Goal: Check status: Check status

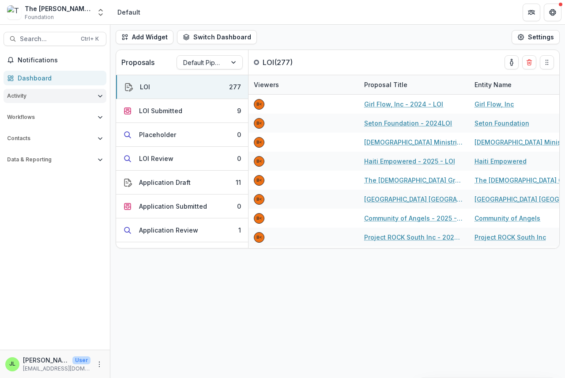
click at [13, 94] on span "Activity" at bounding box center [50, 96] width 87 height 6
click at [33, 77] on div "Dashboard" at bounding box center [59, 77] width 82 height 9
click at [163, 109] on div "LOI Submitted" at bounding box center [160, 110] width 43 height 9
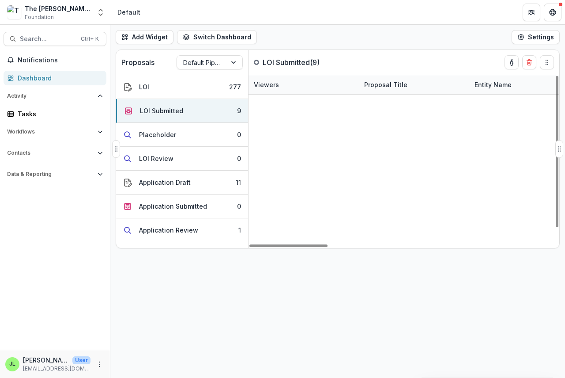
click at [402, 123] on link "Renew World Outreach - 2025 - LOI" at bounding box center [416, 122] width 96 height 9
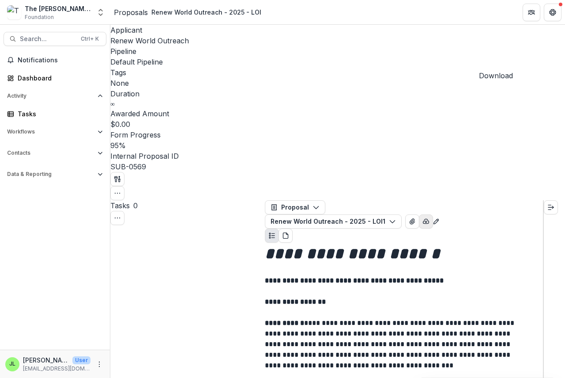
click at [433, 214] on button "button" at bounding box center [426, 221] width 14 height 14
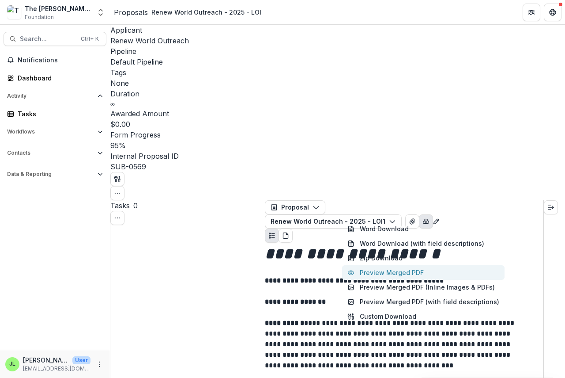
click at [418, 265] on button "Preview Merged PDF" at bounding box center [423, 272] width 163 height 15
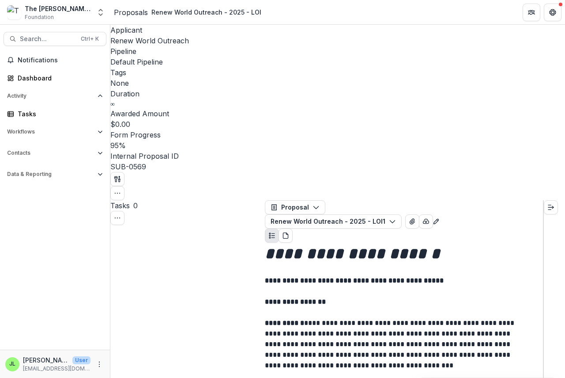
click at [7, 377] on icon "Close" at bounding box center [3, 383] width 7 height 7
click at [24, 77] on div "Dashboard" at bounding box center [59, 77] width 82 height 9
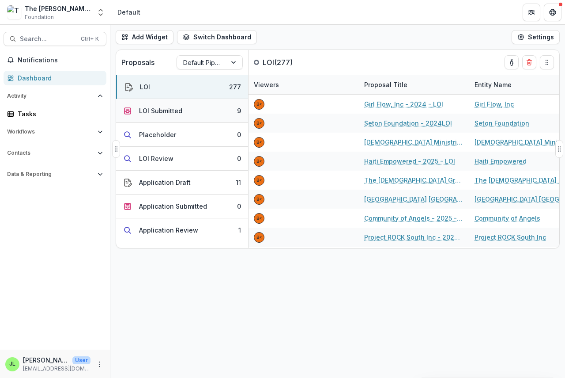
click at [157, 109] on div "LOI Submitted" at bounding box center [160, 110] width 43 height 9
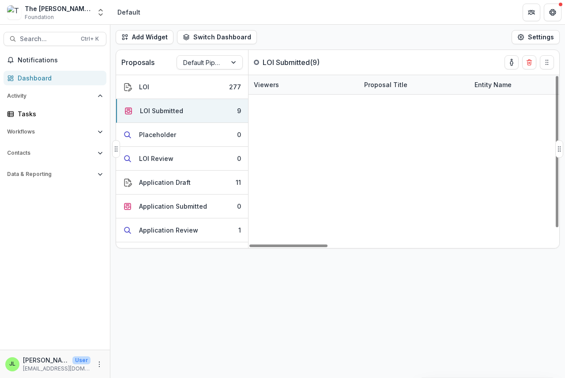
click at [401, 141] on link "[GEOGRAPHIC_DATA] - 2025 - LOI" at bounding box center [416, 141] width 96 height 9
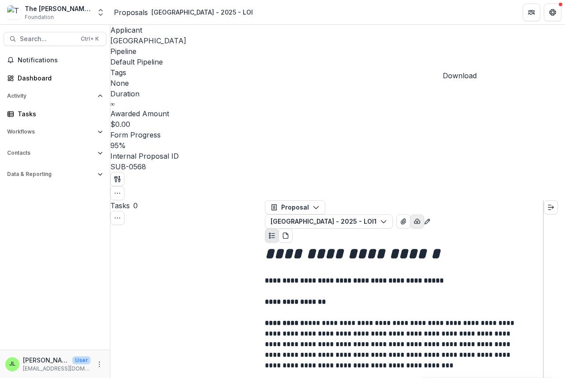
click at [421, 218] on icon "button" at bounding box center [417, 221] width 7 height 7
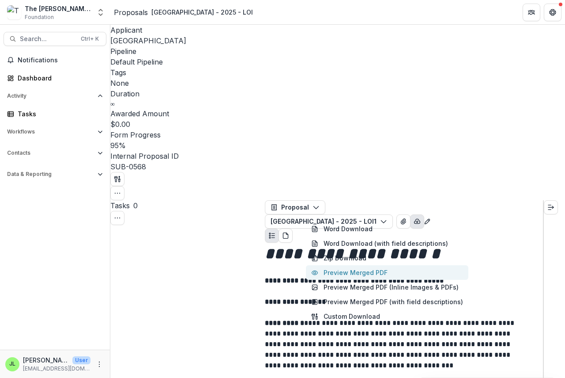
click at [383, 265] on button "Preview Merged PDF" at bounding box center [387, 272] width 163 height 15
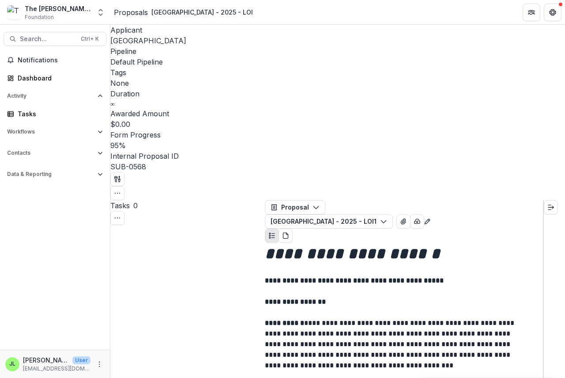
click at [7, 377] on icon "Close" at bounding box center [3, 383] width 7 height 7
click at [33, 74] on div "Dashboard" at bounding box center [59, 77] width 82 height 9
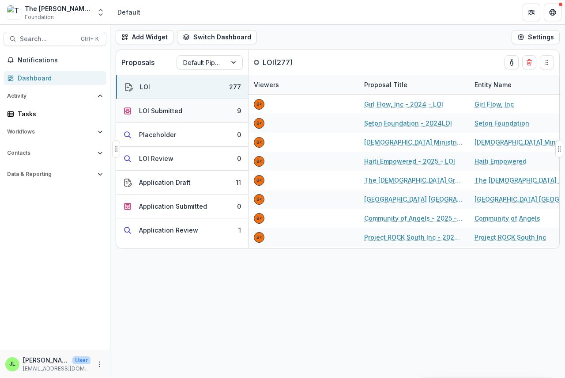
click at [149, 110] on div "LOI Submitted" at bounding box center [160, 110] width 43 height 9
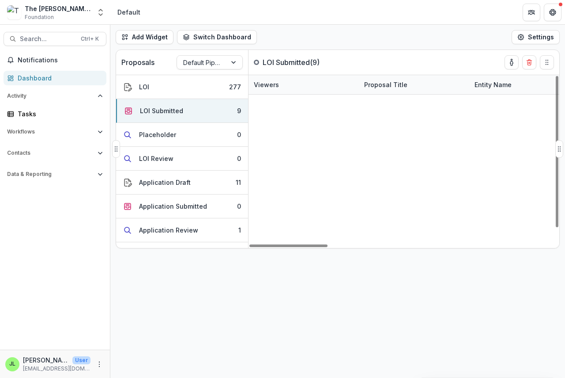
click at [401, 200] on link "Disciple The Nations - 2025 - LOI" at bounding box center [416, 198] width 96 height 9
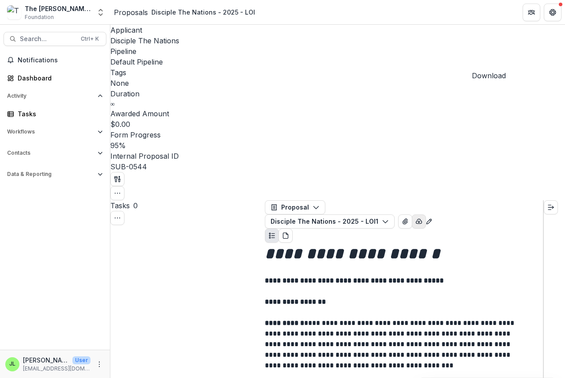
click at [423, 218] on icon "button" at bounding box center [419, 221] width 7 height 7
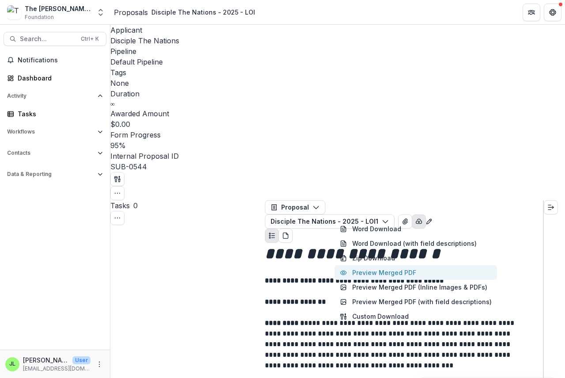
click at [398, 265] on button "Preview Merged PDF" at bounding box center [416, 272] width 163 height 15
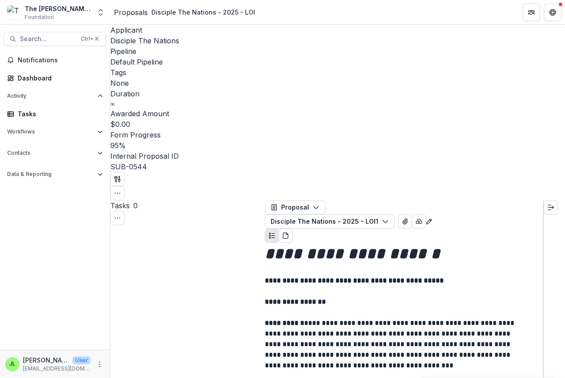
click at [7, 377] on button "Close" at bounding box center [3, 383] width 7 height 11
click at [26, 76] on div "Dashboard" at bounding box center [59, 77] width 82 height 9
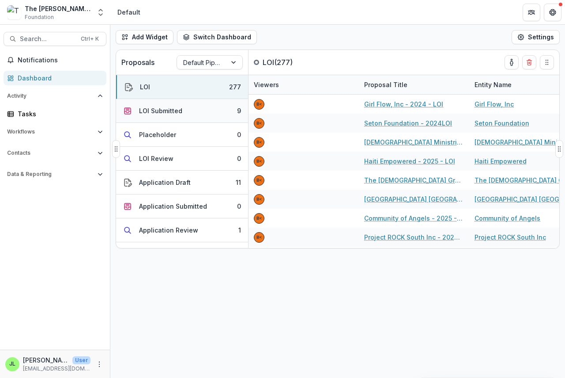
click at [159, 109] on div "LOI Submitted" at bounding box center [160, 110] width 43 height 9
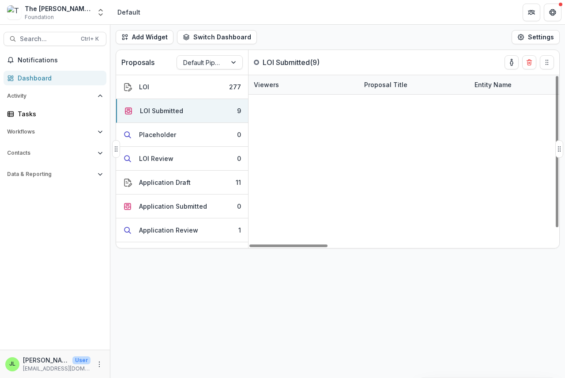
scroll to position [18, 0]
click at [205, 63] on div at bounding box center [201, 62] width 37 height 11
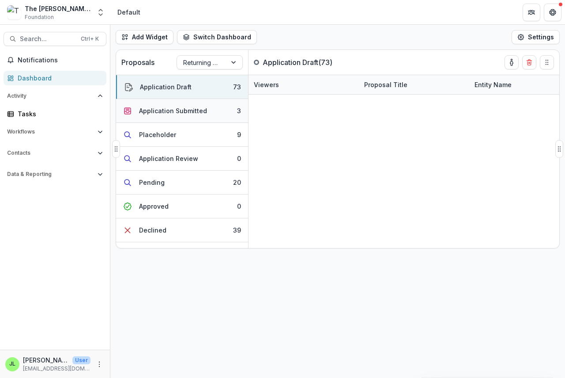
click at [165, 109] on div "Application Submitted" at bounding box center [173, 110] width 68 height 9
